Goal: Task Accomplishment & Management: Use online tool/utility

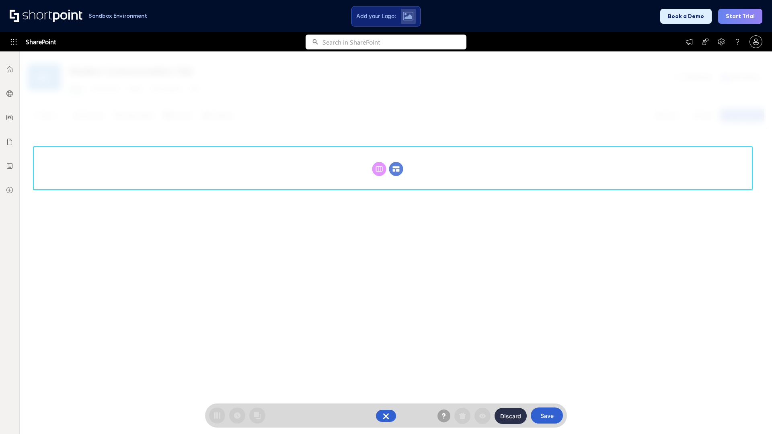
click at [396, 169] on circle at bounding box center [396, 169] width 14 height 14
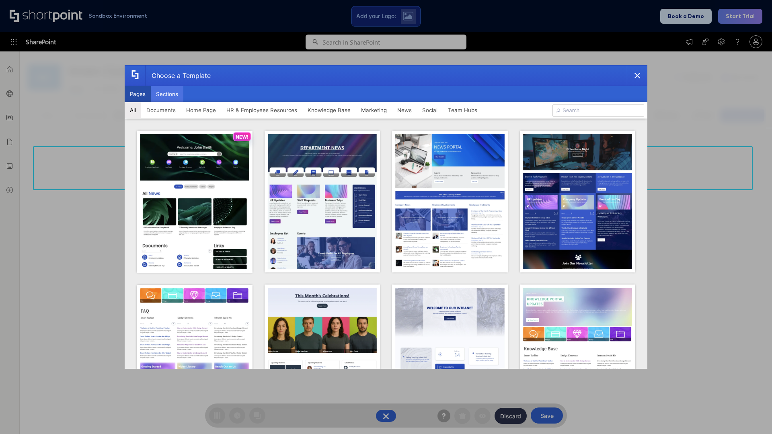
click at [167, 94] on button "Sections" at bounding box center [167, 94] width 33 height 16
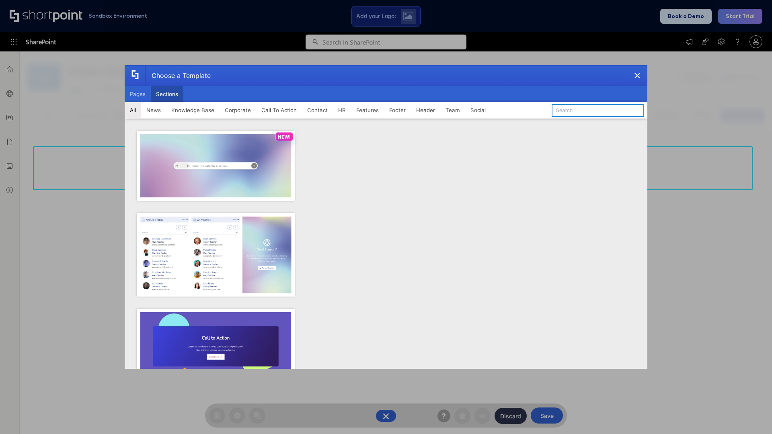
type input "Footer 1"
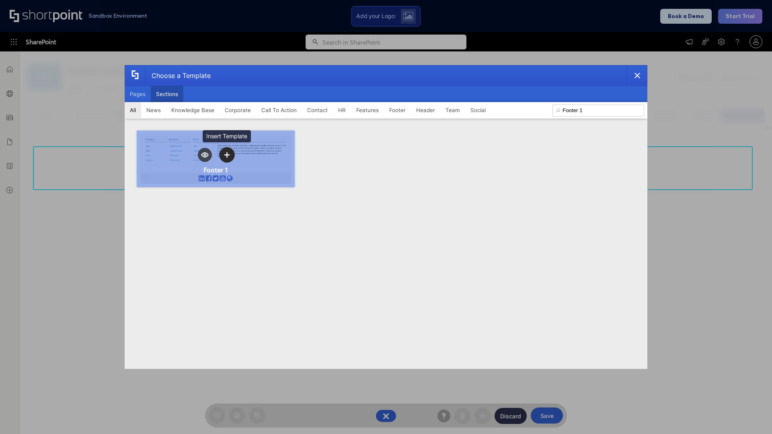
click at [227, 155] on icon "template selector" at bounding box center [227, 155] width 6 height 6
